Goal: Information Seeking & Learning: Learn about a topic

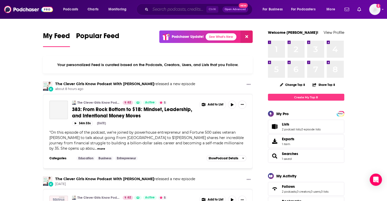
click at [175, 11] on input "Search podcasts, credits, & more..." at bounding box center [178, 9] width 56 height 8
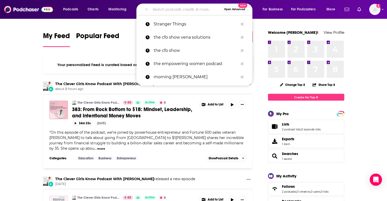
paste input "• Wicked – From Stage to Screen"
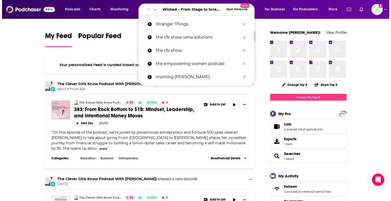
scroll to position [0, 10]
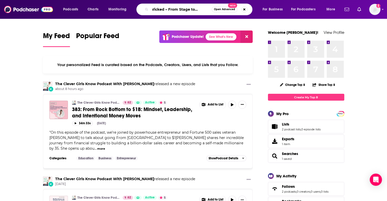
type input "• Wicked – From Stage to Screen"
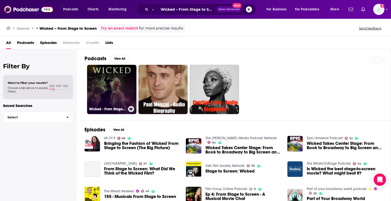
click at [112, 86] on link "Wicked - From Stage to Screen" at bounding box center [111, 89] width 49 height 49
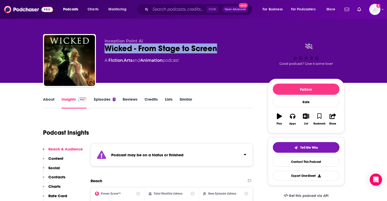
drag, startPoint x: 186, startPoint y: 51, endPoint x: 99, endPoint y: 48, distance: 87.3
click at [99, 48] on div "Inception Point Ai Wicked - From Stage to Screen A Fiction , Arts and Animation…" at bounding box center [193, 61] width 301 height 55
copy h2 "Wicked - From Stage to Screen"
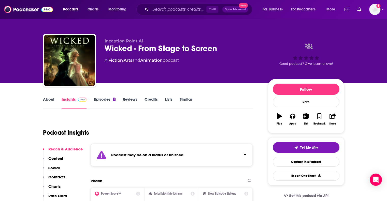
drag, startPoint x: 34, startPoint y: 115, endPoint x: 97, endPoint y: 39, distance: 99.3
